Goal: Navigation & Orientation: Find specific page/section

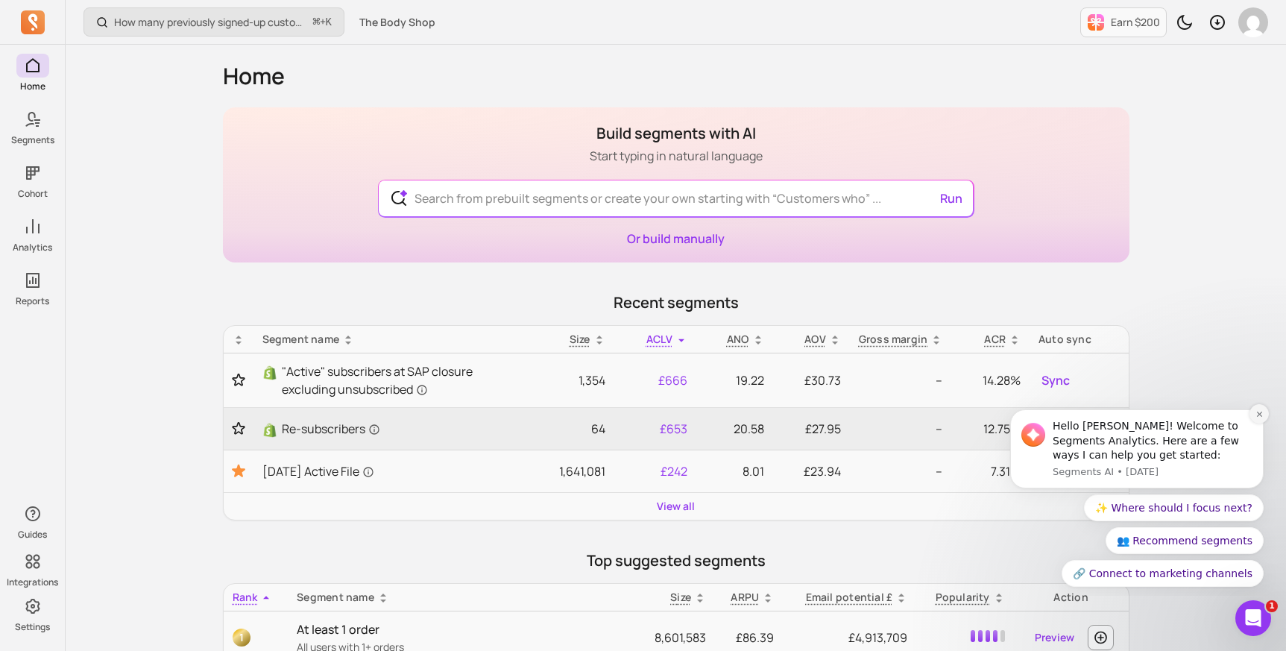
click at [1258, 414] on icon "Dismiss notification" at bounding box center [1260, 414] width 8 height 8
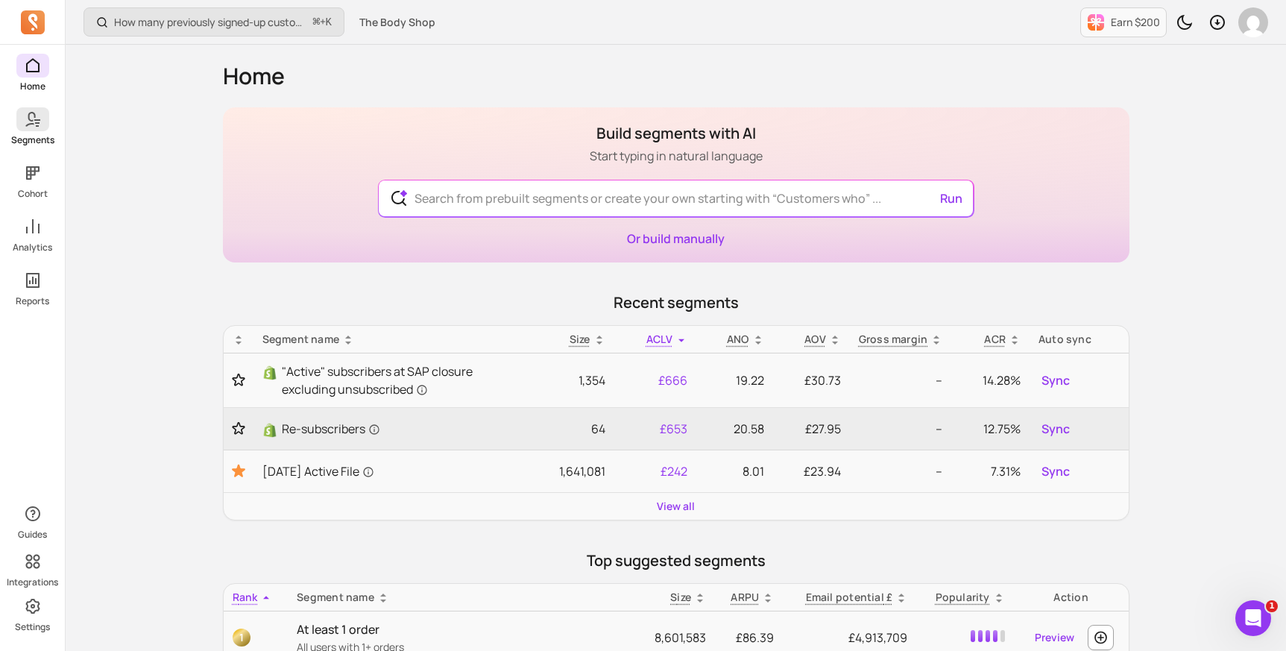
click at [31, 124] on icon at bounding box center [30, 119] width 10 height 15
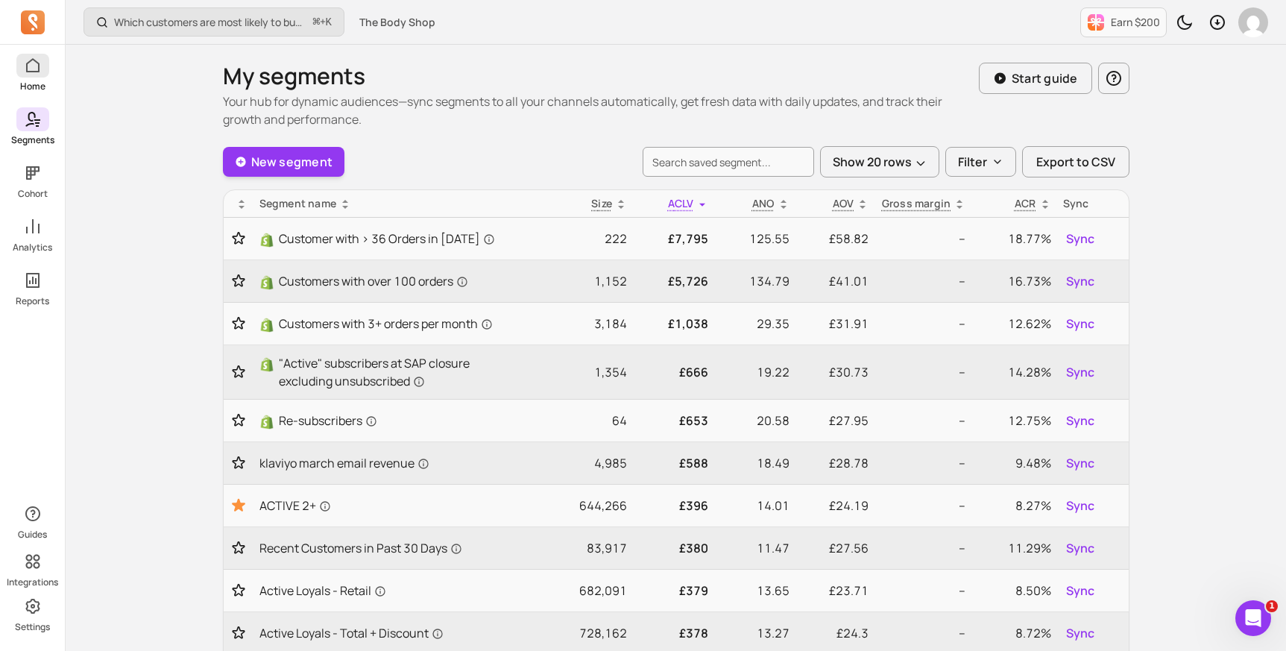
click at [36, 74] on icon at bounding box center [33, 66] width 18 height 18
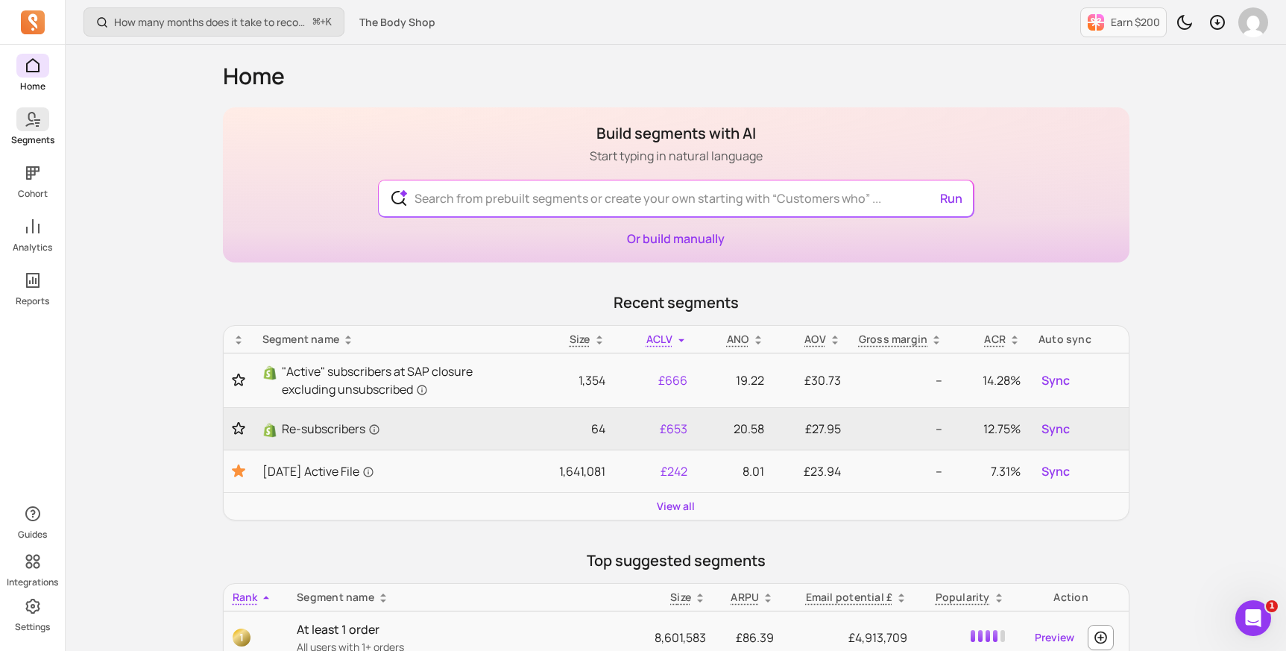
click at [34, 131] on link "Segments" at bounding box center [32, 126] width 65 height 39
